Goal: Information Seeking & Learning: Understand process/instructions

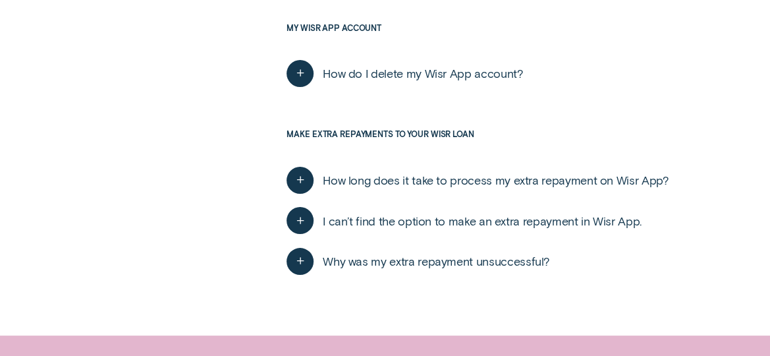
scroll to position [2239, 0]
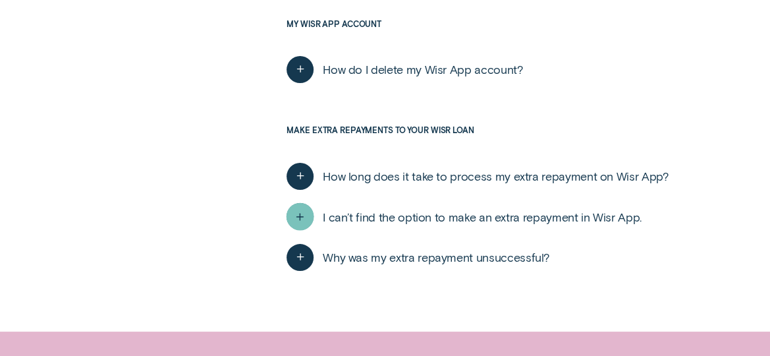
click at [301, 215] on icon "button" at bounding box center [300, 216] width 14 height 20
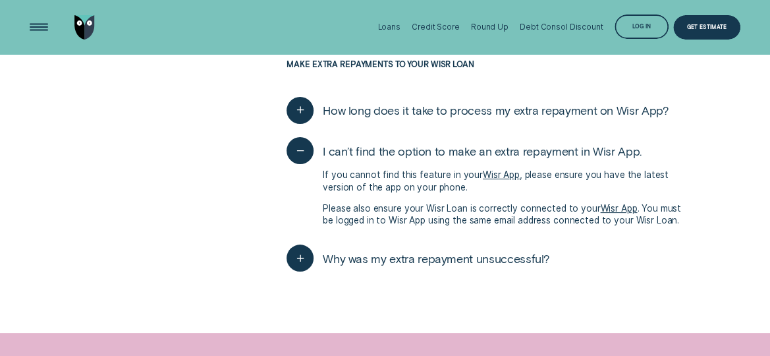
scroll to position [2305, 0]
click at [312, 267] on div "button" at bounding box center [300, 258] width 28 height 28
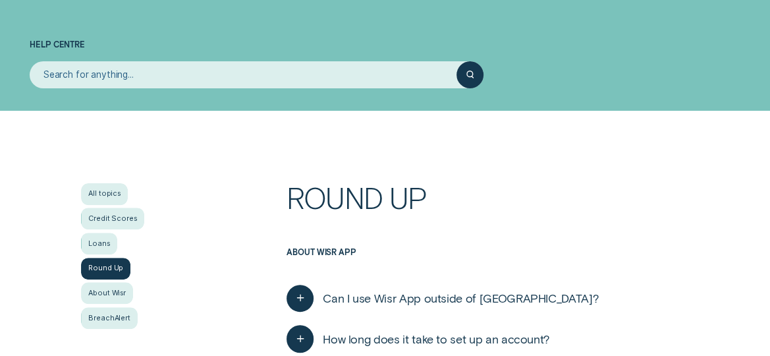
scroll to position [66, 0]
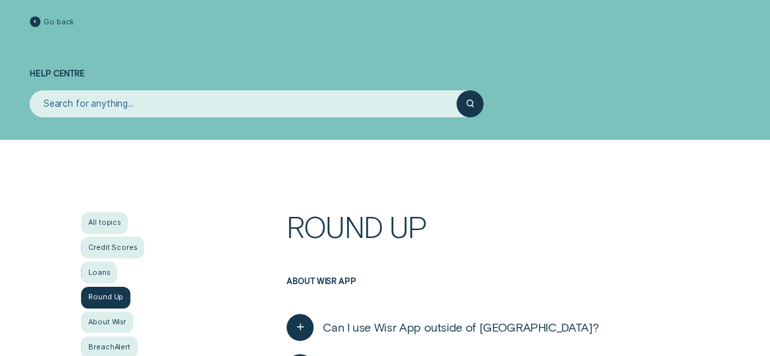
click at [279, 97] on input "search" at bounding box center [243, 103] width 426 height 27
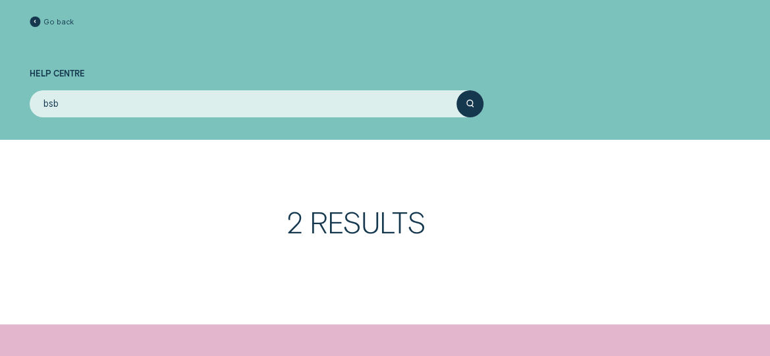
click at [456, 90] on button "submit" at bounding box center [469, 103] width 27 height 27
click at [318, 224] on h3 "2 Results" at bounding box center [487, 231] width 402 height 49
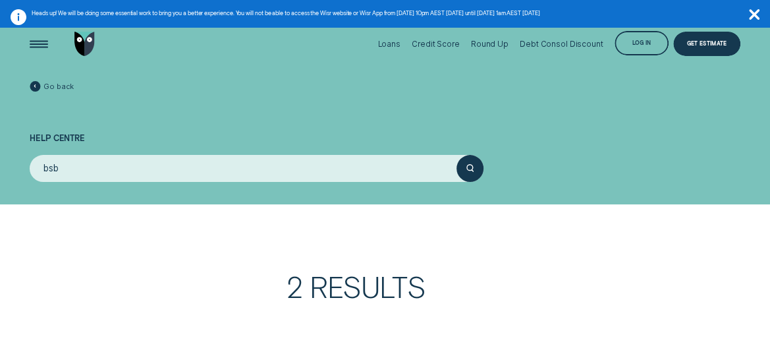
scroll to position [0, 0]
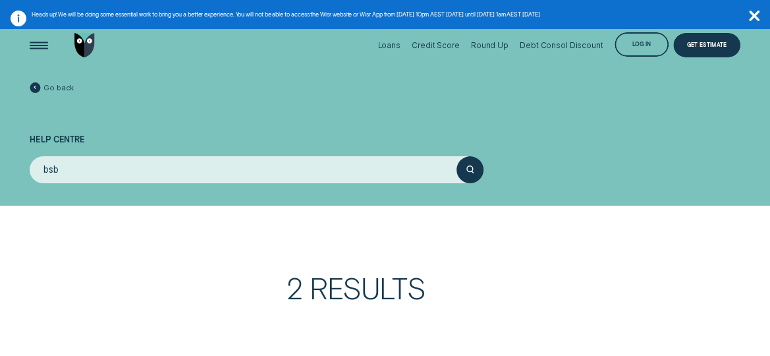
click at [462, 172] on div "submit" at bounding box center [469, 169] width 27 height 27
drag, startPoint x: 63, startPoint y: 163, endPoint x: -7, endPoint y: 172, distance: 70.4
type input "close"
click at [456, 156] on button "submit" at bounding box center [469, 169] width 27 height 27
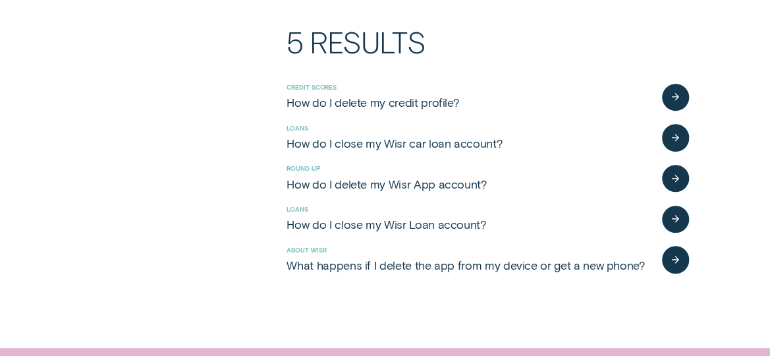
scroll to position [263, 0]
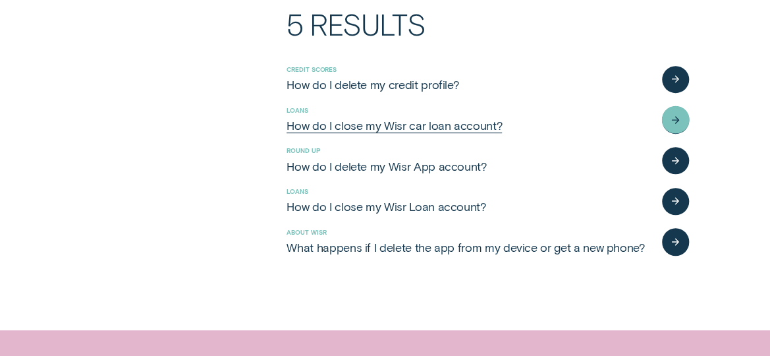
click at [668, 113] on div "button" at bounding box center [675, 120] width 28 height 28
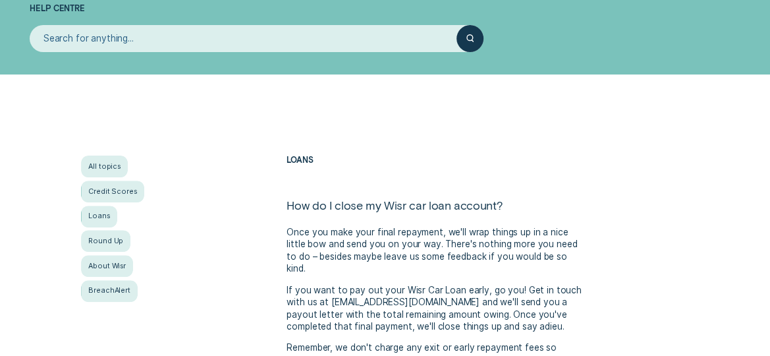
scroll to position [263, 0]
